Goal: Use online tool/utility: Utilize a website feature to perform a specific function

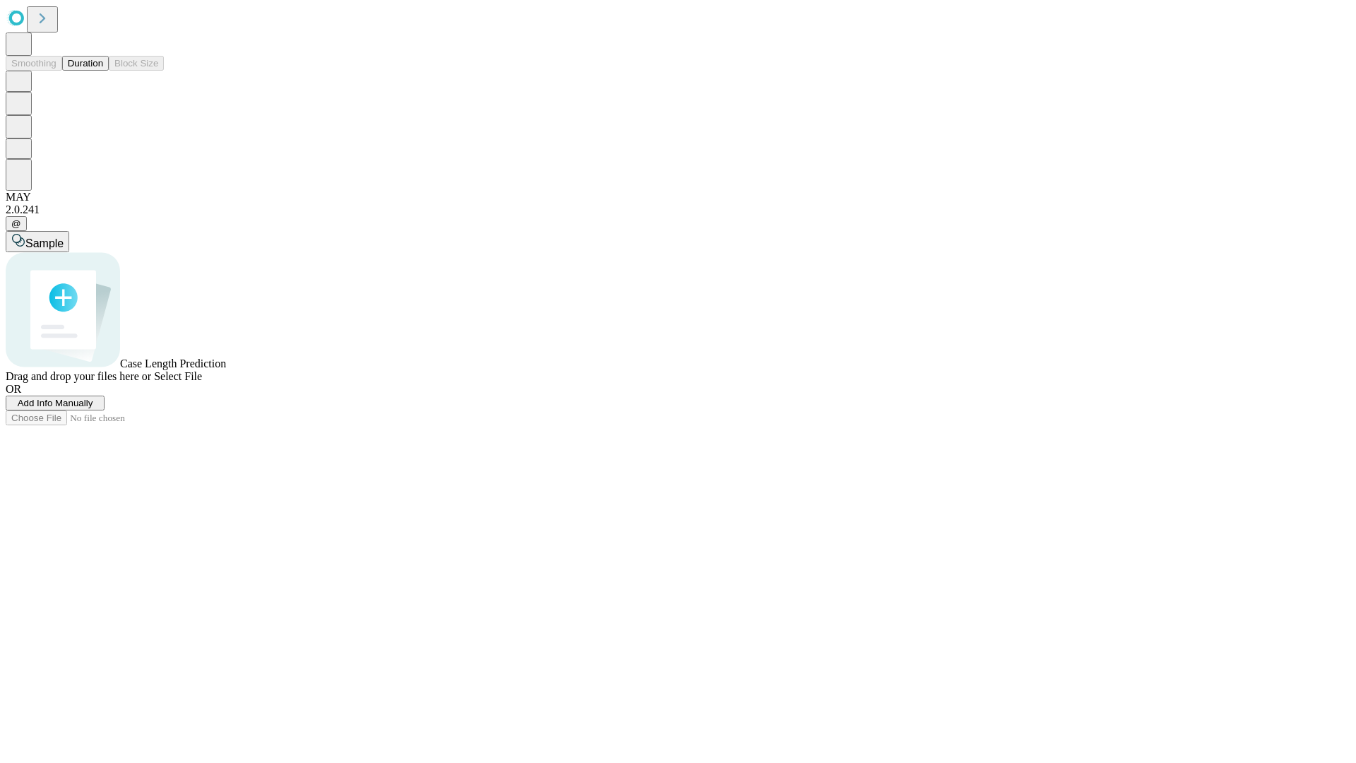
click at [93, 408] on span "Add Info Manually" at bounding box center [56, 403] width 76 height 11
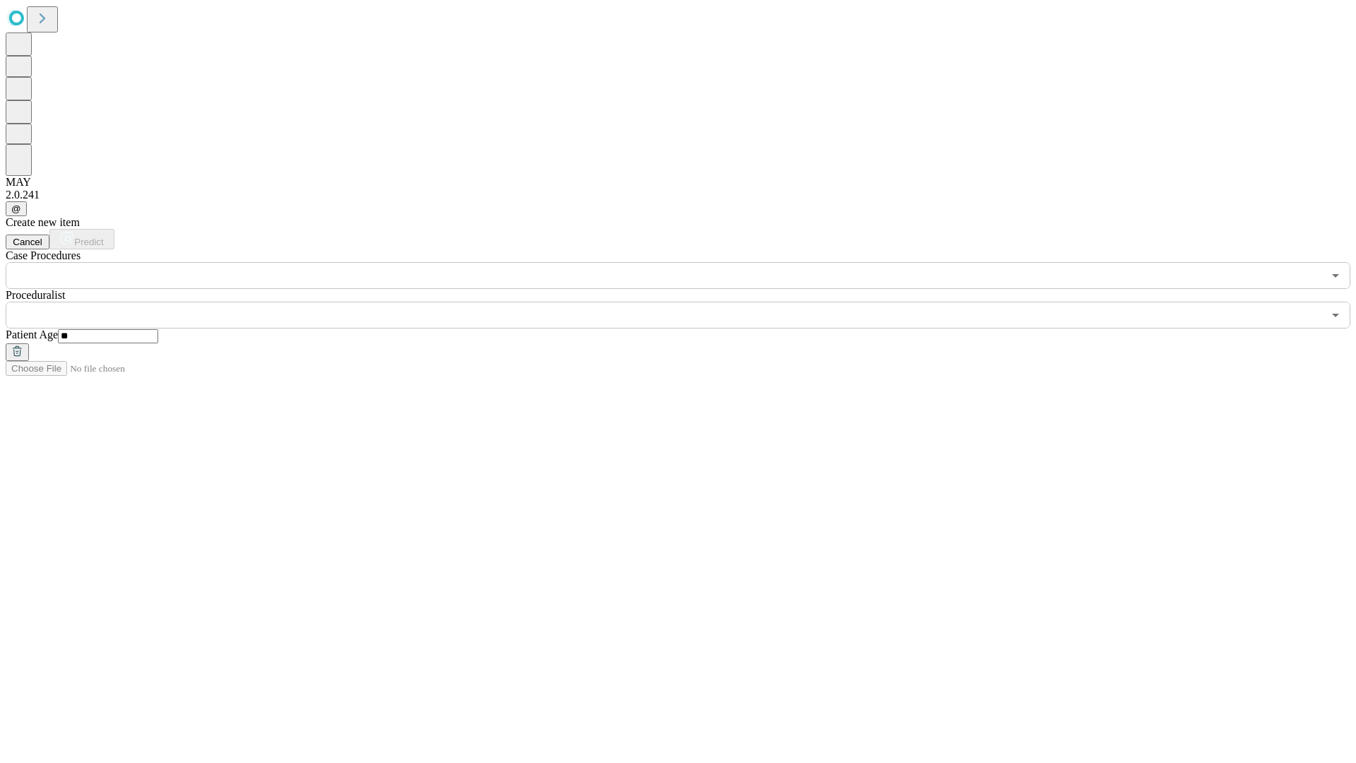
type input "**"
click at [688, 302] on input "text" at bounding box center [664, 315] width 1317 height 27
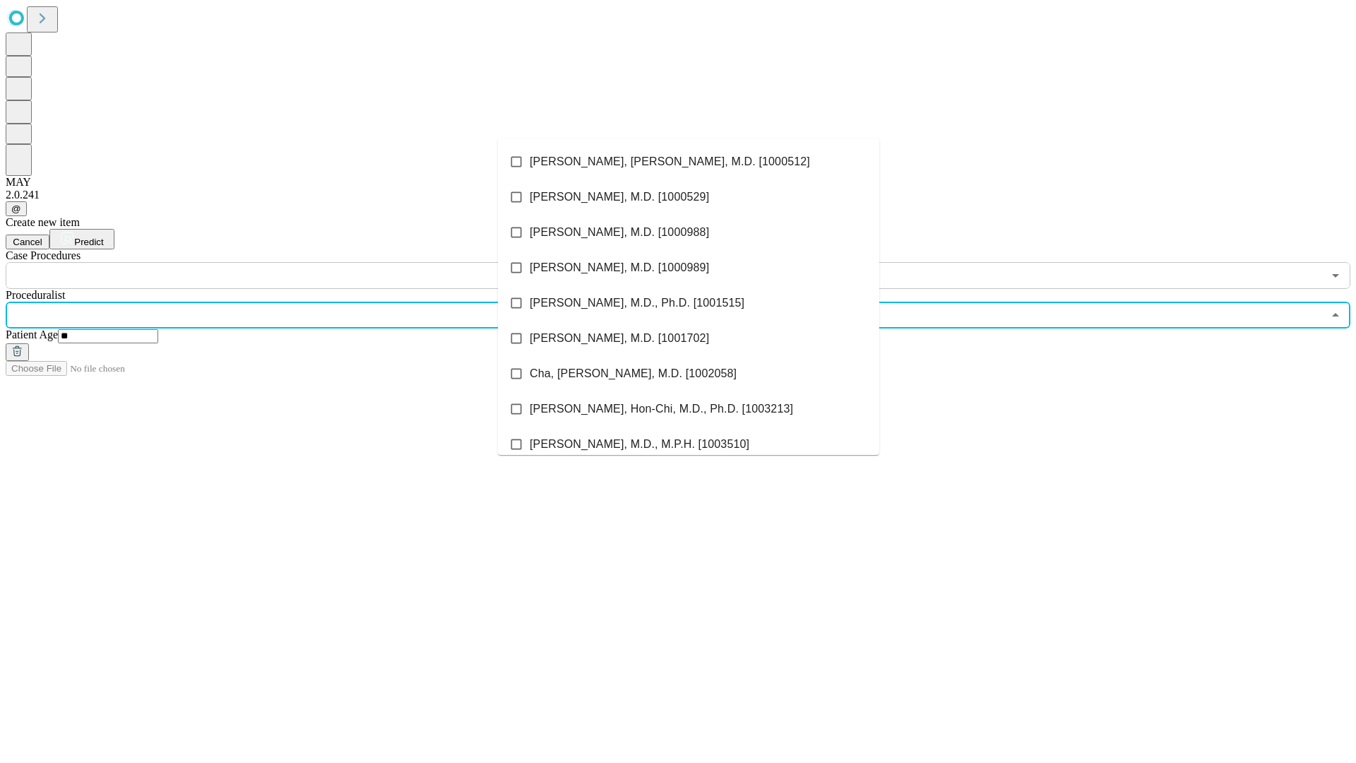
click at [689, 162] on li "[PERSON_NAME], [PERSON_NAME], M.D. [1000512]" at bounding box center [688, 161] width 381 height 35
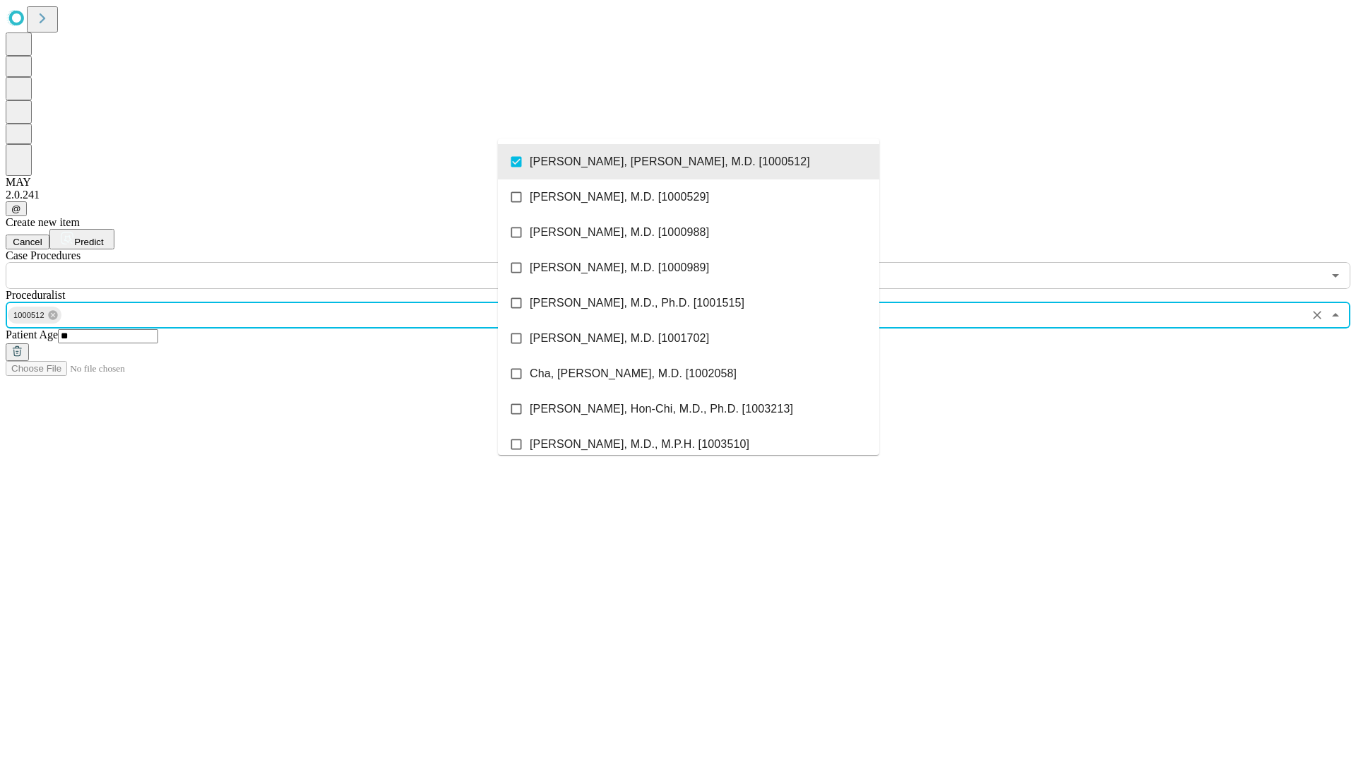
click at [297, 262] on input "text" at bounding box center [664, 275] width 1317 height 27
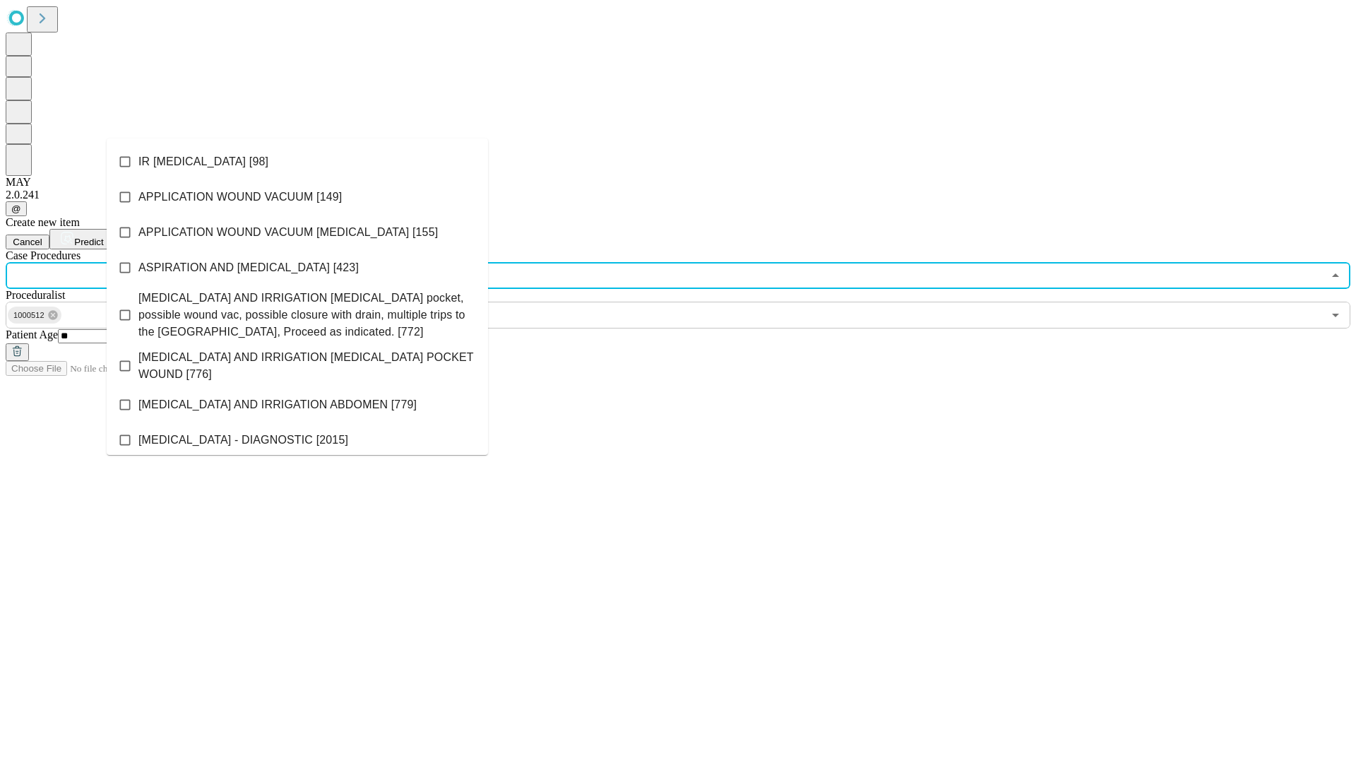
click at [297, 162] on li "IR [MEDICAL_DATA] [98]" at bounding box center [297, 161] width 381 height 35
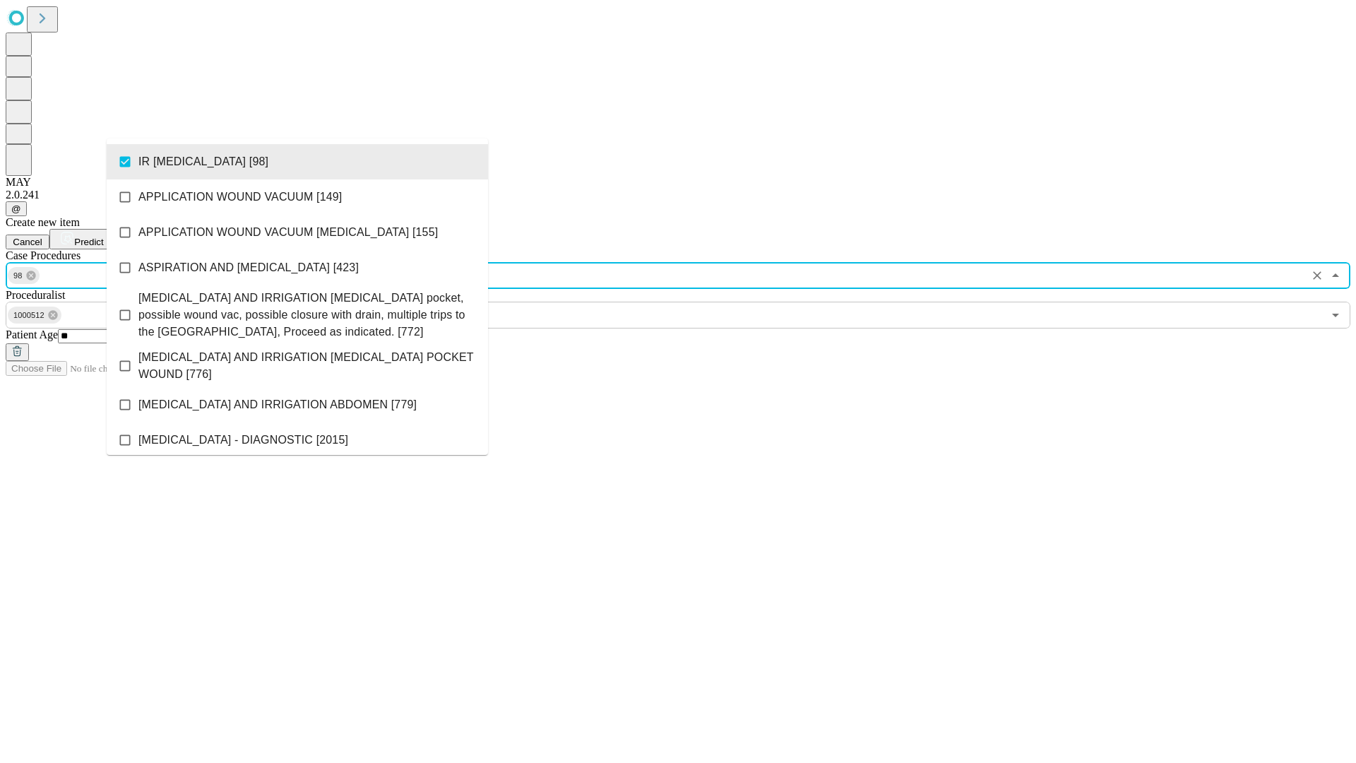
click at [103, 237] on span "Predict" at bounding box center [88, 242] width 29 height 11
